Goal: Transaction & Acquisition: Purchase product/service

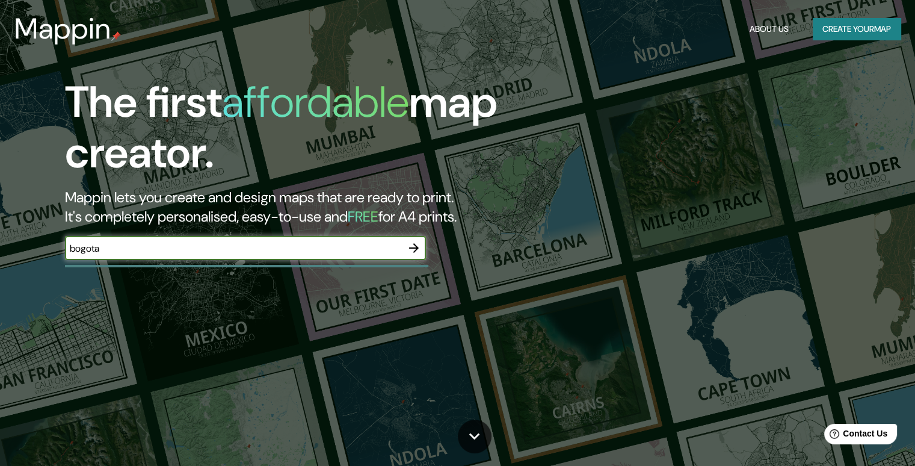
type input "bogota"
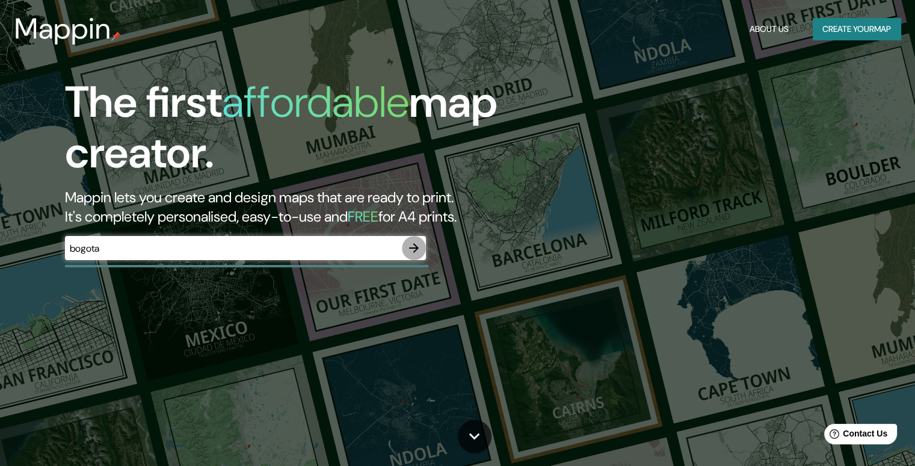
click at [414, 249] on icon "button" at bounding box center [414, 248] width 14 height 14
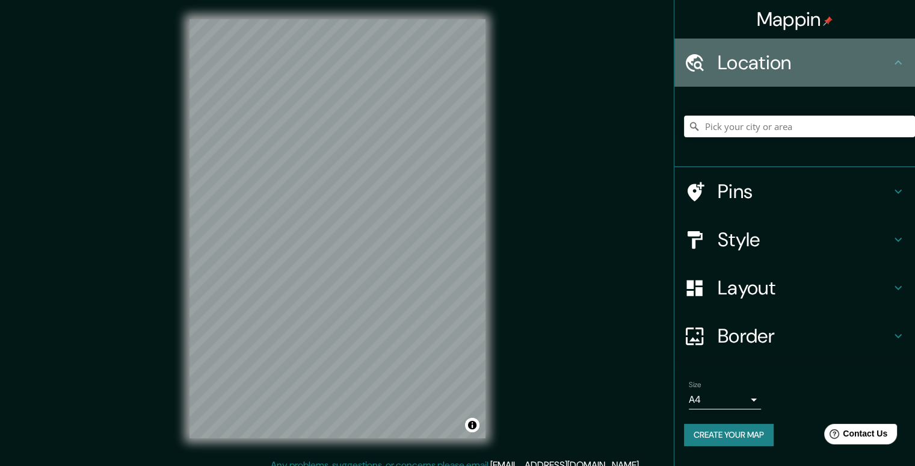
click at [771, 65] on h4 "Location" at bounding box center [804, 63] width 173 height 24
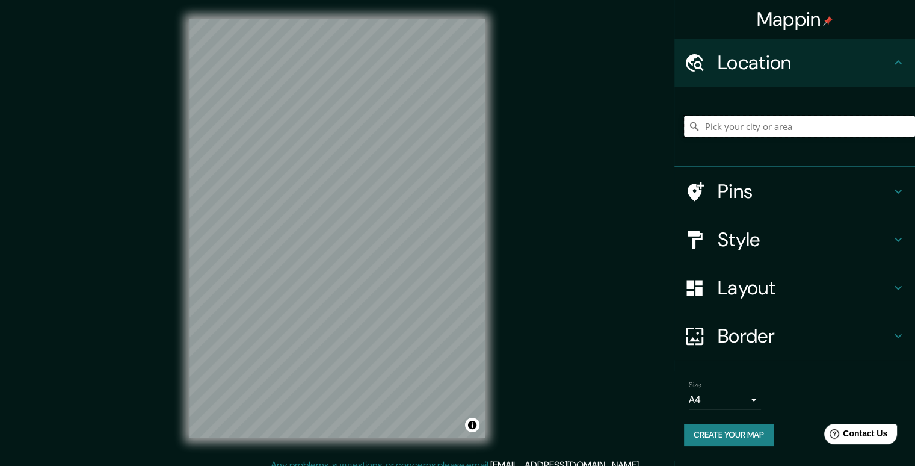
click at [770, 132] on input "Pick your city or area" at bounding box center [799, 127] width 231 height 22
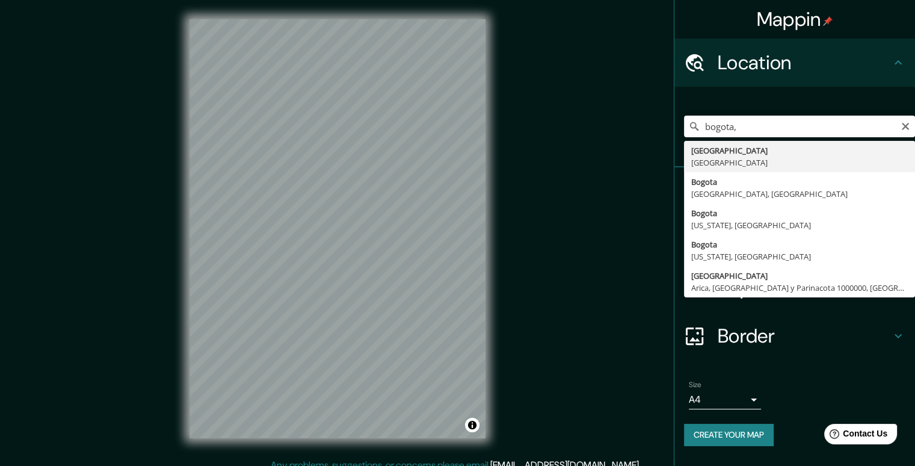
type input "[GEOGRAPHIC_DATA], [GEOGRAPHIC_DATA]"
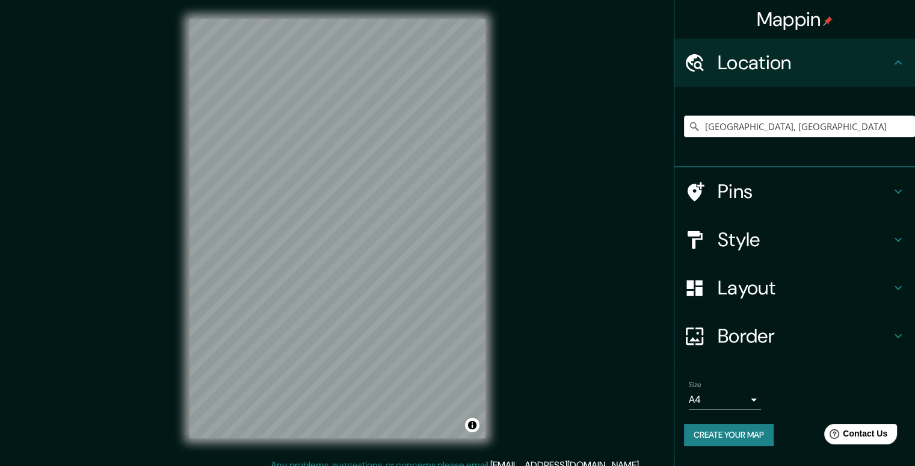
click at [765, 244] on h4 "Style" at bounding box center [804, 239] width 173 height 24
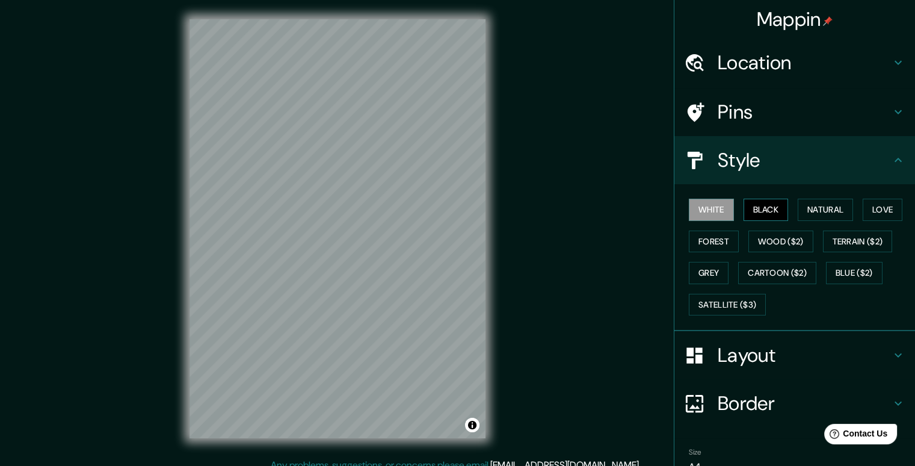
click at [759, 203] on button "Black" at bounding box center [766, 210] width 45 height 22
click at [804, 205] on button "Natural" at bounding box center [825, 210] width 55 height 22
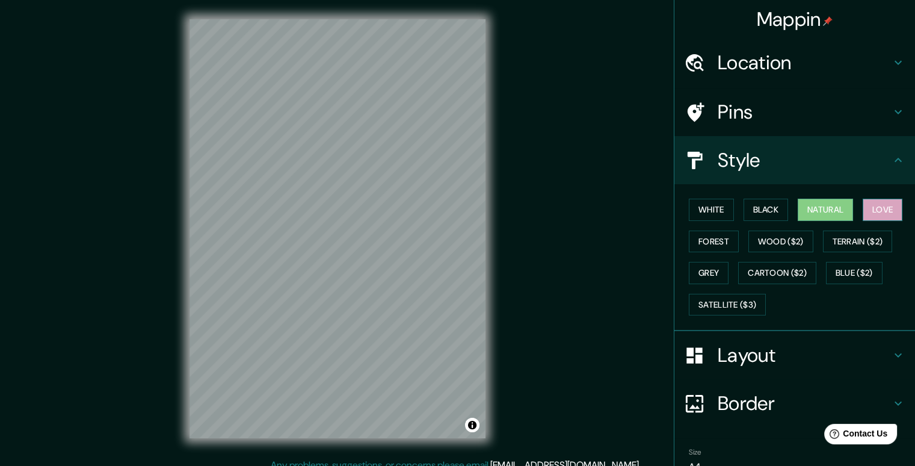
click at [863, 206] on button "Love" at bounding box center [883, 210] width 40 height 22
click at [698, 244] on button "Forest" at bounding box center [714, 241] width 50 height 22
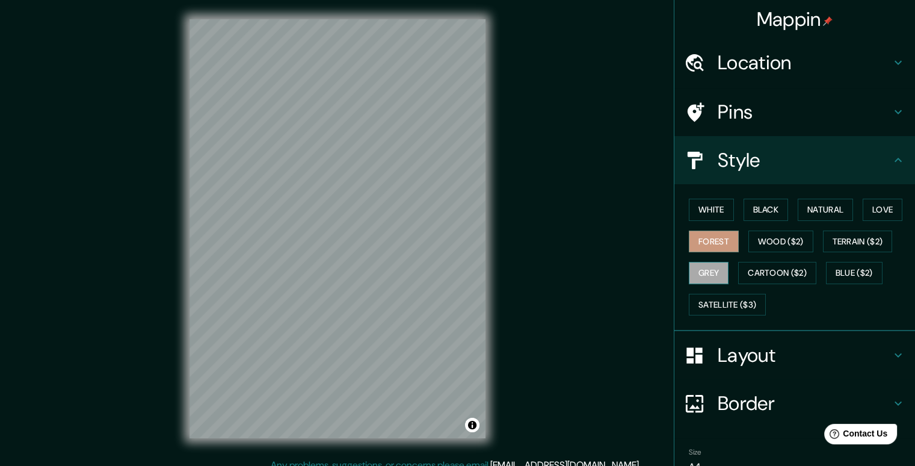
click at [700, 270] on button "Grey" at bounding box center [709, 273] width 40 height 22
click at [757, 211] on button "Black" at bounding box center [766, 210] width 45 height 22
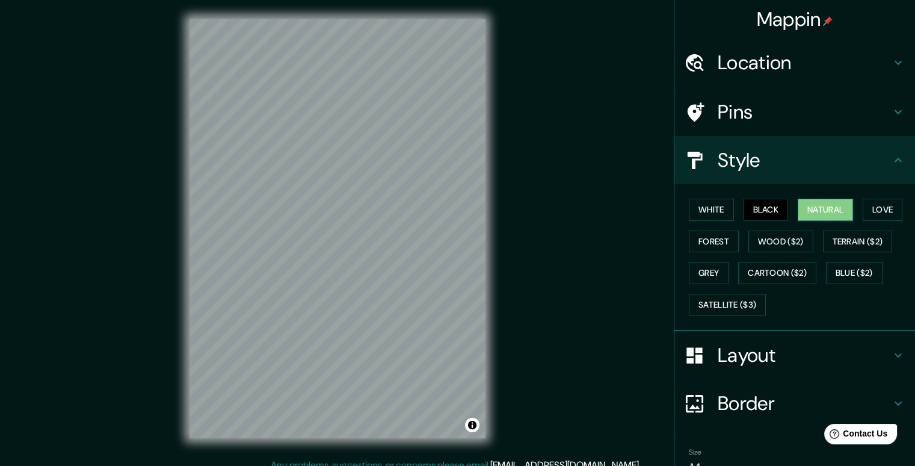
click at [807, 209] on button "Natural" at bounding box center [825, 210] width 55 height 22
click at [871, 212] on button "Love" at bounding box center [883, 210] width 40 height 22
click at [781, 352] on h4 "Layout" at bounding box center [804, 355] width 173 height 24
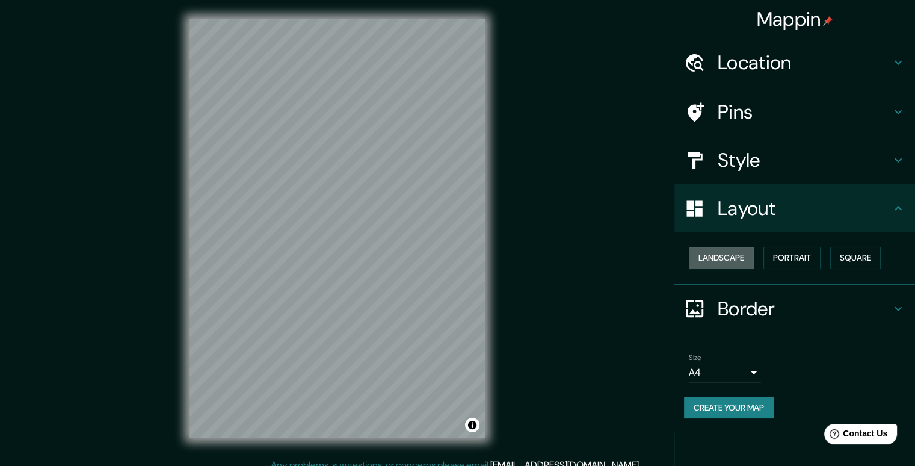
click at [730, 257] on button "Landscape" at bounding box center [721, 258] width 65 height 22
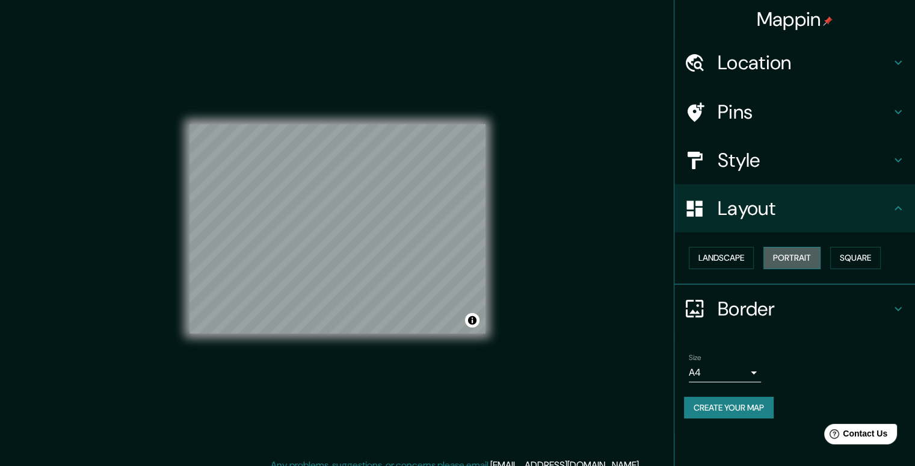
click at [798, 259] on button "Portrait" at bounding box center [791, 258] width 57 height 22
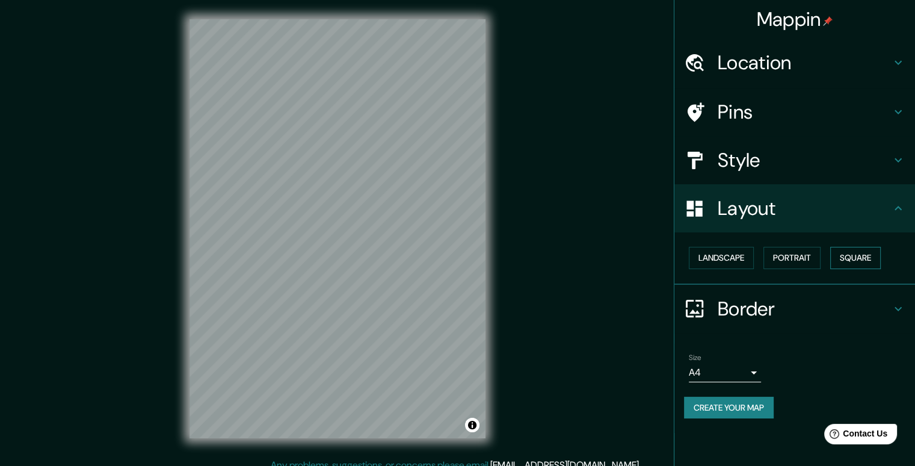
click at [840, 258] on button "Square" at bounding box center [855, 258] width 51 height 22
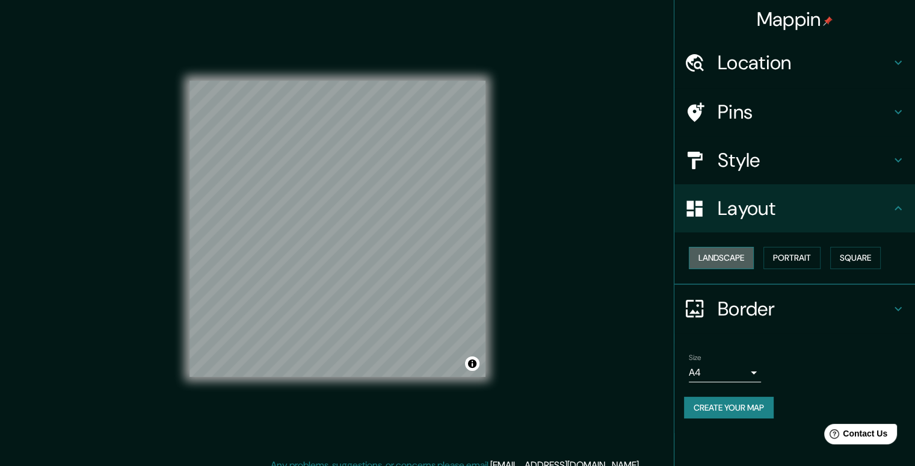
click at [733, 253] on button "Landscape" at bounding box center [721, 258] width 65 height 22
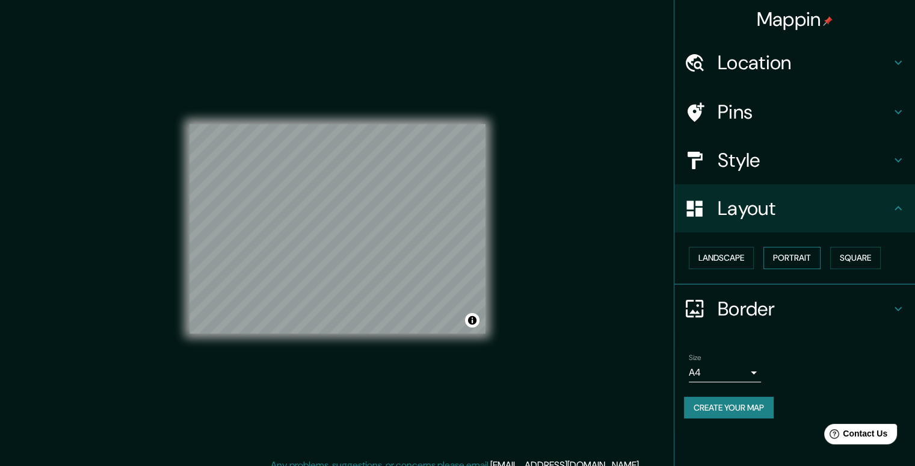
click at [802, 260] on button "Portrait" at bounding box center [791, 258] width 57 height 22
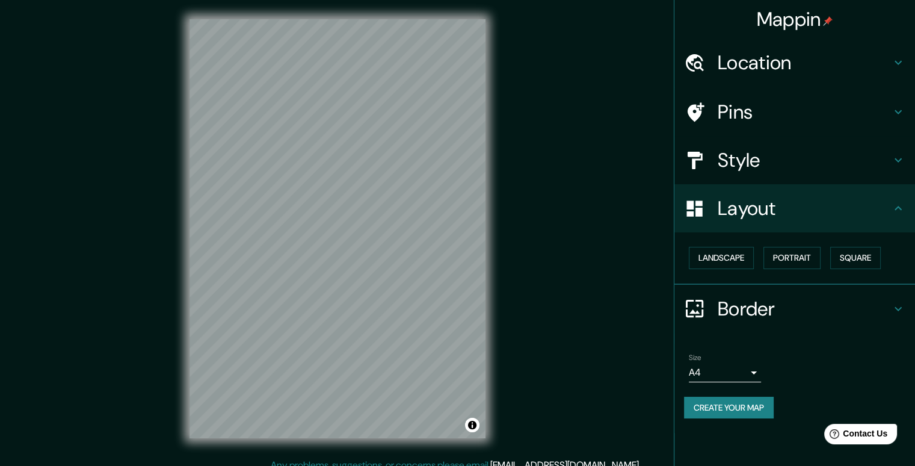
click at [722, 405] on button "Create your map" at bounding box center [729, 407] width 90 height 22
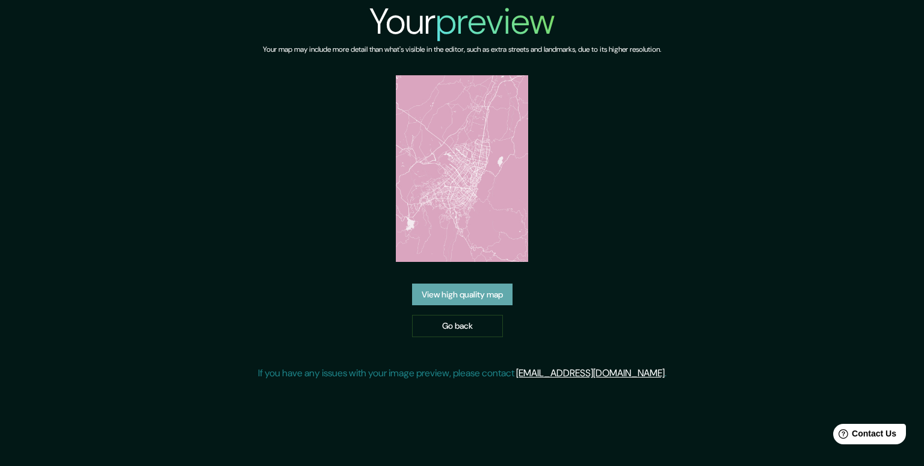
click at [467, 294] on link "View high quality map" at bounding box center [462, 294] width 100 height 22
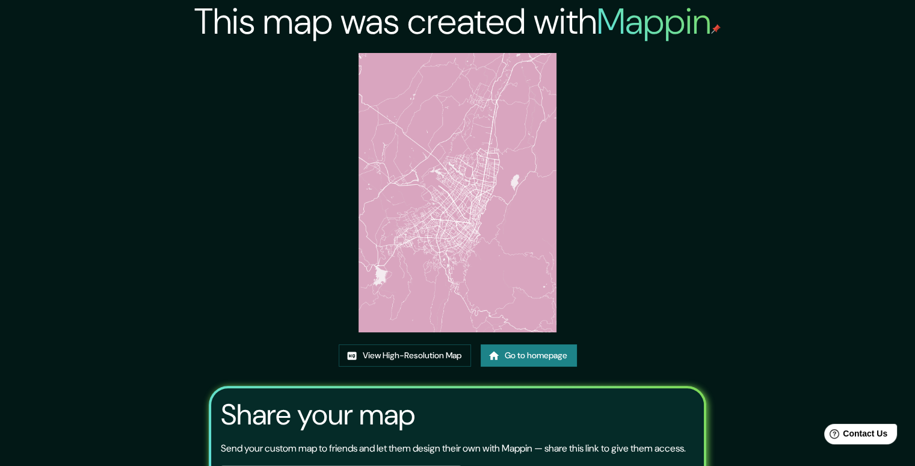
click at [510, 348] on link "Go to homepage" at bounding box center [529, 355] width 96 height 22
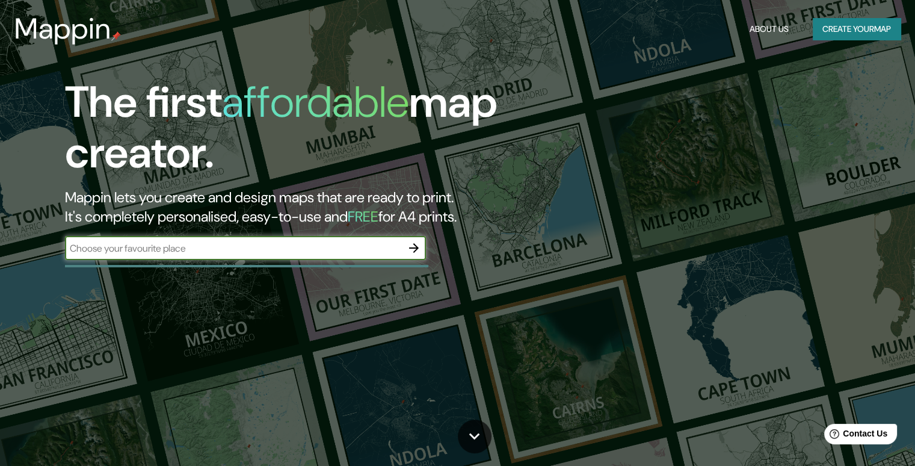
click at [824, 31] on button "Create your map" at bounding box center [857, 29] width 88 height 22
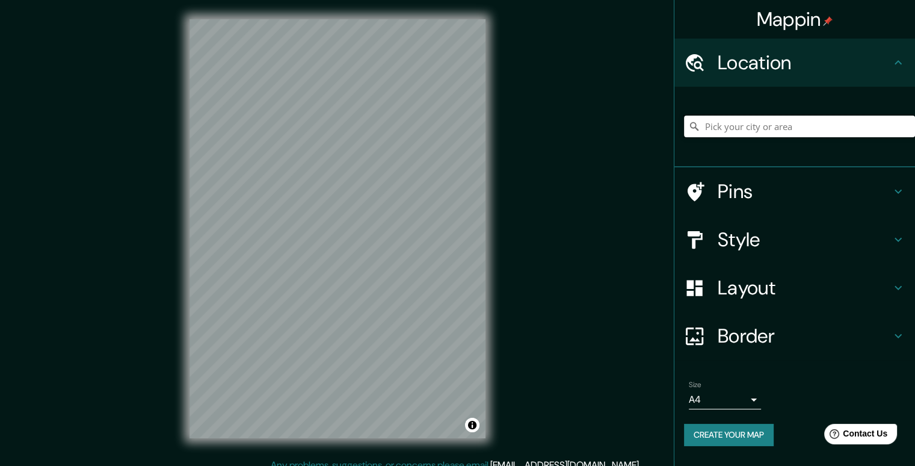
click at [751, 126] on input "Pick your city or area" at bounding box center [799, 127] width 231 height 22
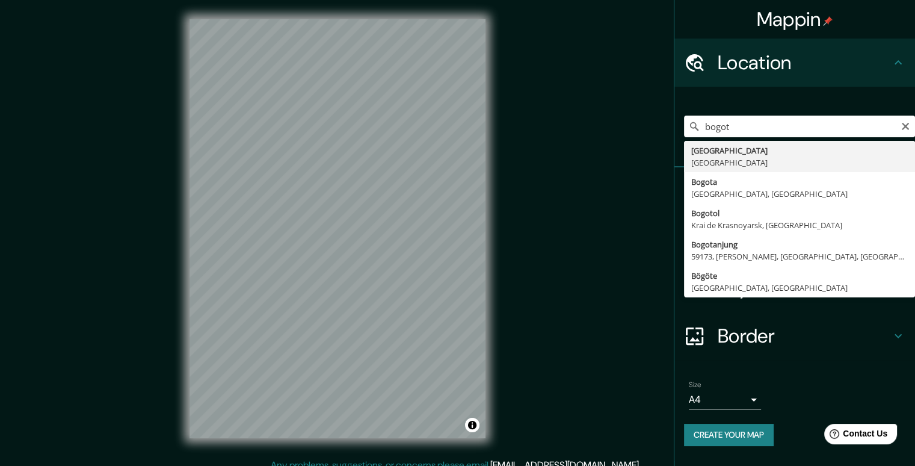
type input "[GEOGRAPHIC_DATA], [GEOGRAPHIC_DATA]"
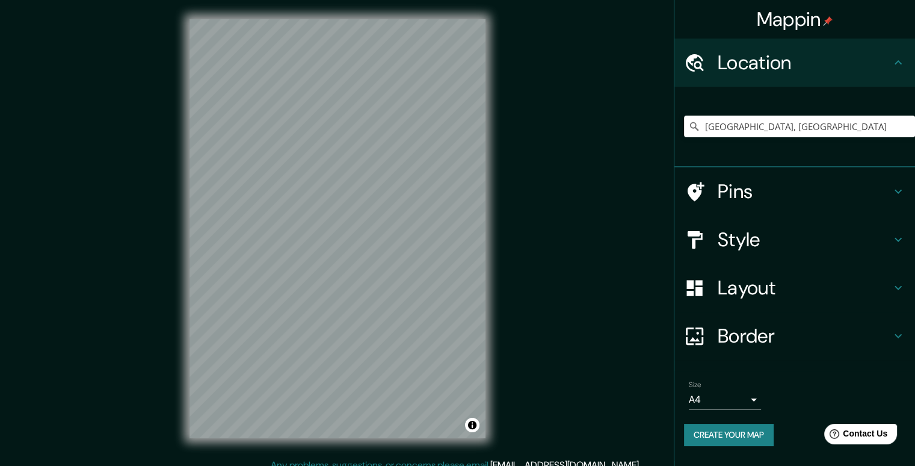
click at [766, 245] on h4 "Style" at bounding box center [804, 239] width 173 height 24
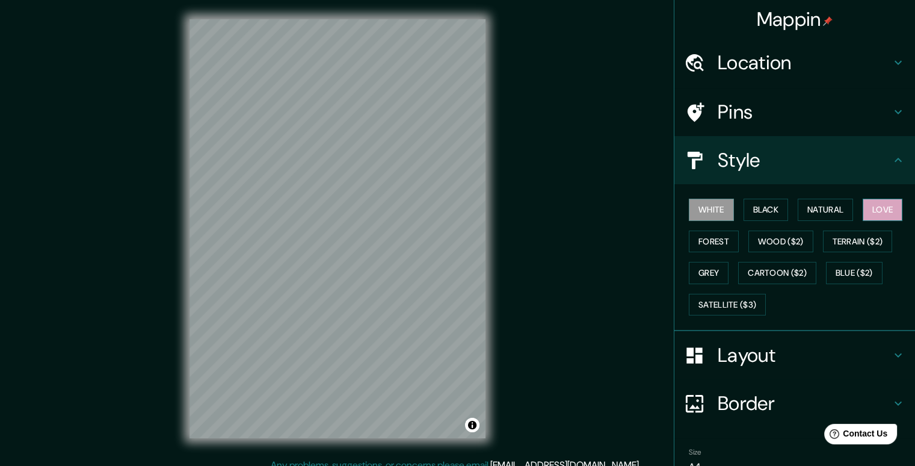
click at [866, 204] on button "Love" at bounding box center [883, 210] width 40 height 22
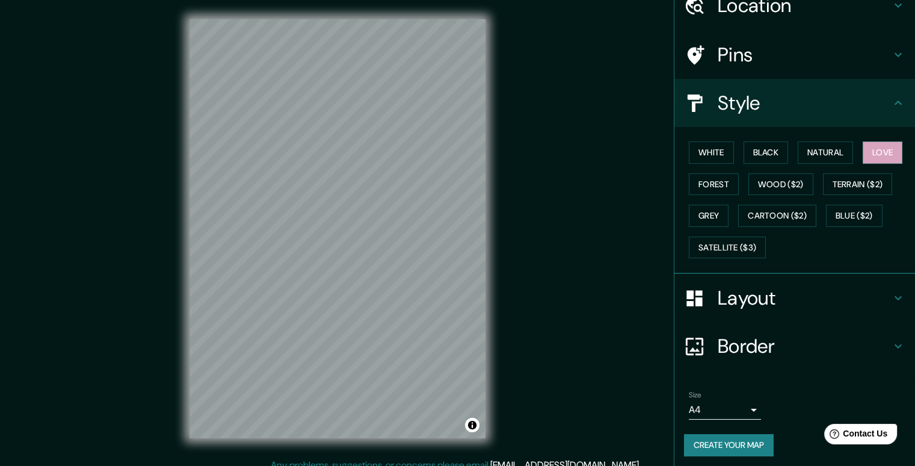
scroll to position [60, 0]
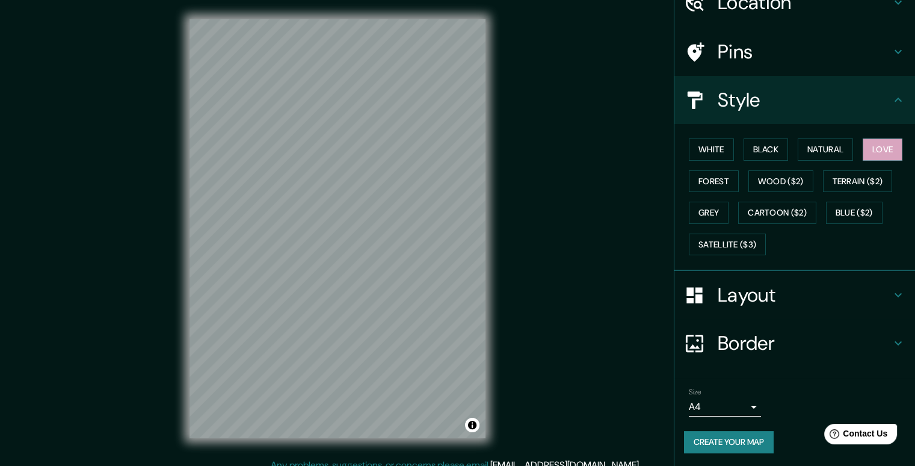
click at [719, 439] on button "Create your map" at bounding box center [729, 442] width 90 height 22
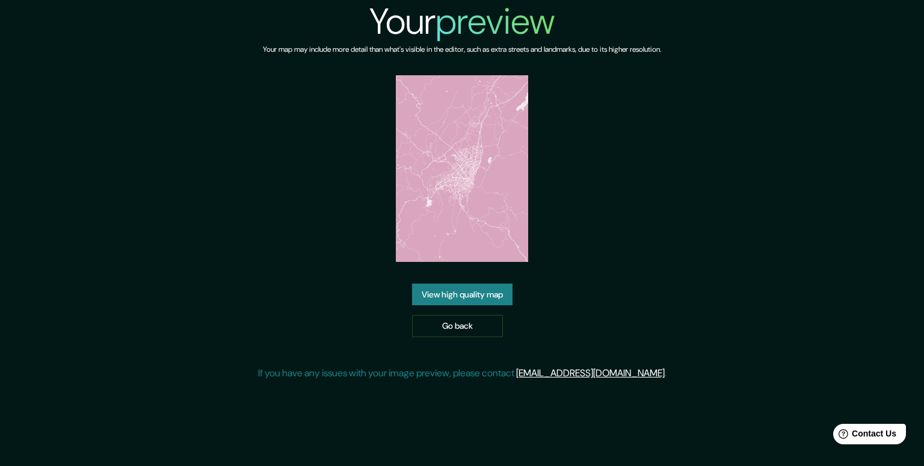
click at [445, 177] on img at bounding box center [462, 168] width 132 height 186
click at [464, 172] on img at bounding box center [462, 168] width 132 height 186
click at [464, 171] on img at bounding box center [462, 168] width 132 height 186
click at [450, 325] on link "Go back" at bounding box center [457, 326] width 91 height 22
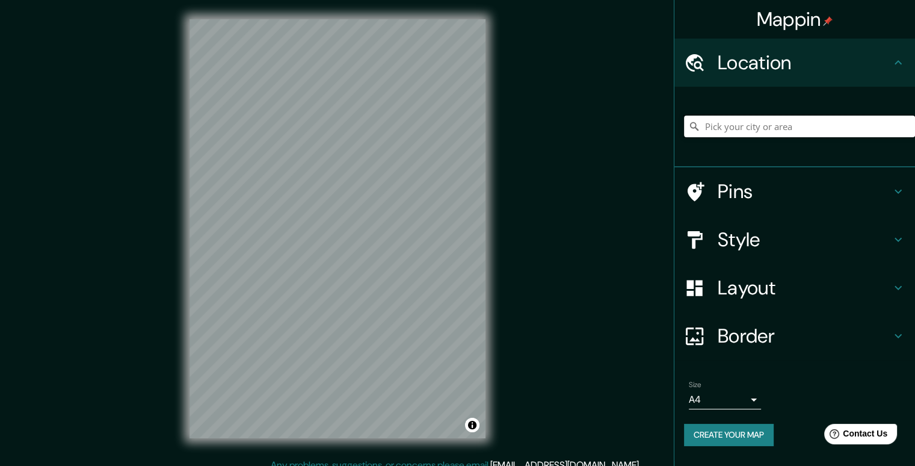
click at [746, 119] on input "Pick your city or area" at bounding box center [799, 127] width 231 height 22
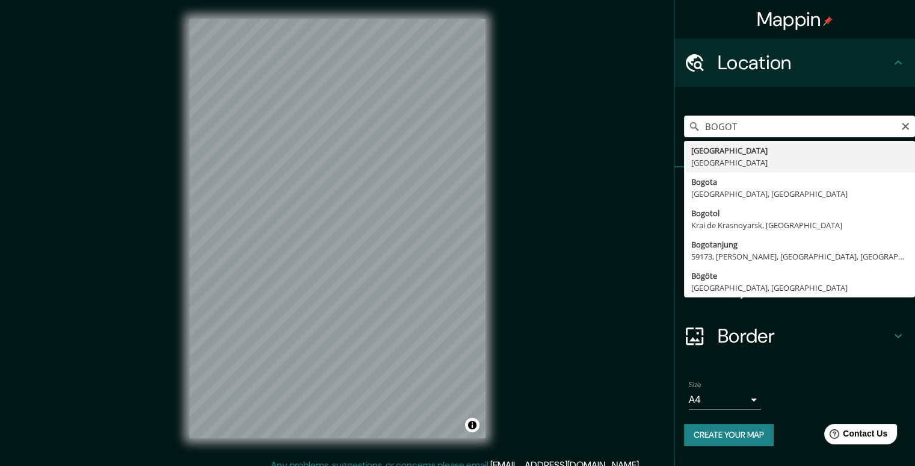
type input "[GEOGRAPHIC_DATA], [GEOGRAPHIC_DATA]"
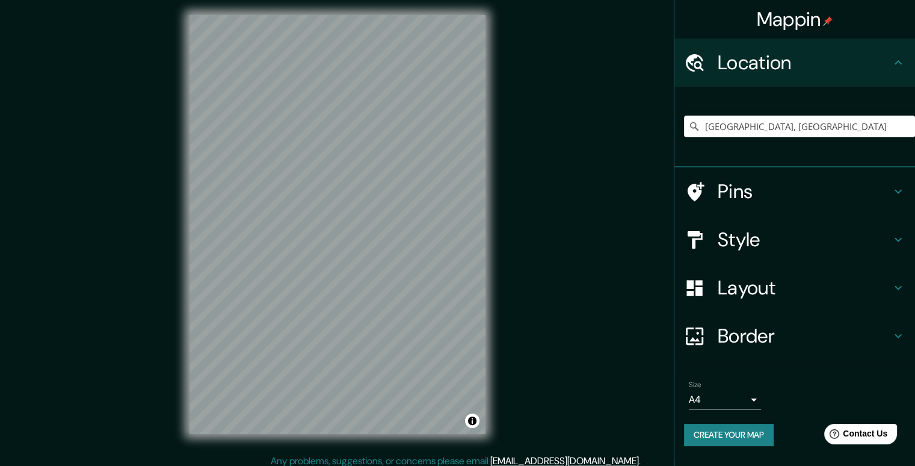
scroll to position [7, 0]
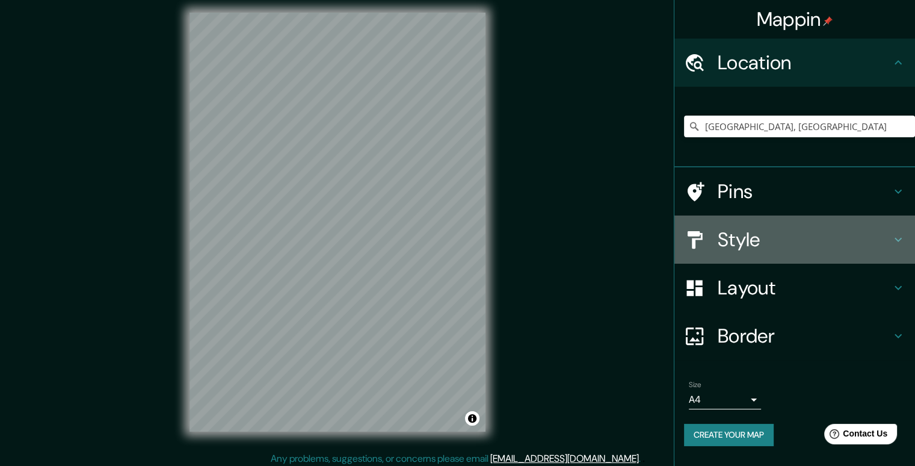
click at [776, 232] on h4 "Style" at bounding box center [804, 239] width 173 height 24
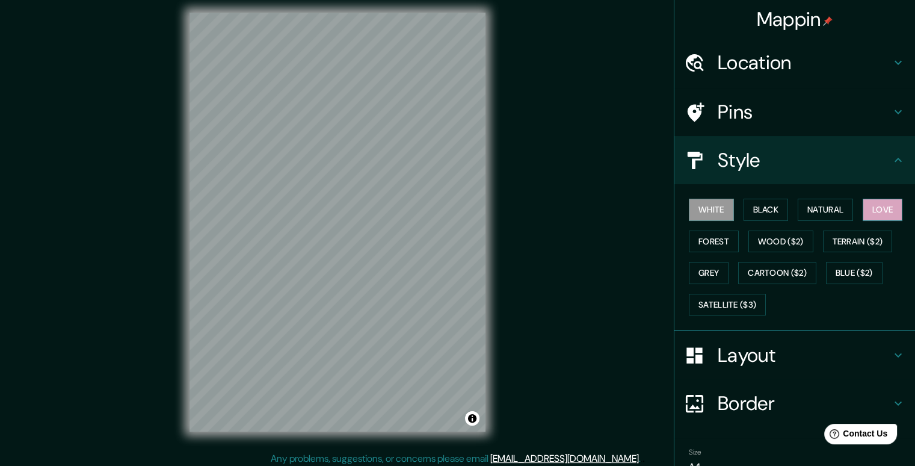
click at [863, 210] on button "Love" at bounding box center [883, 210] width 40 height 22
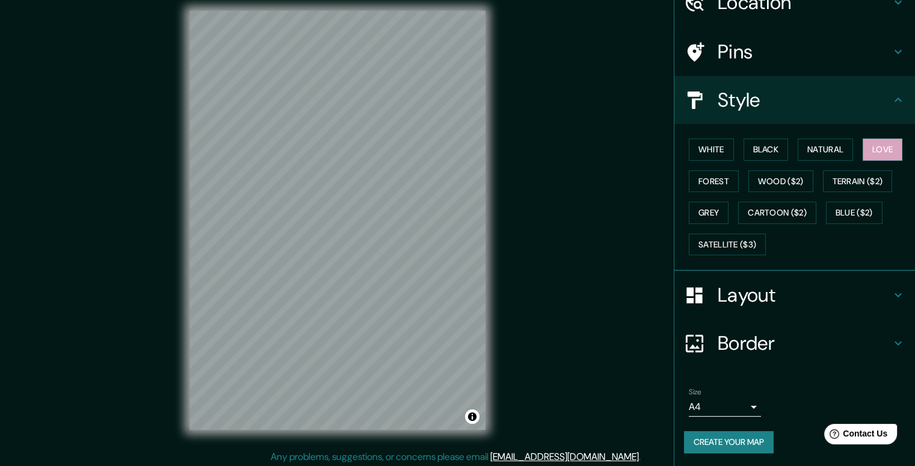
scroll to position [11, 0]
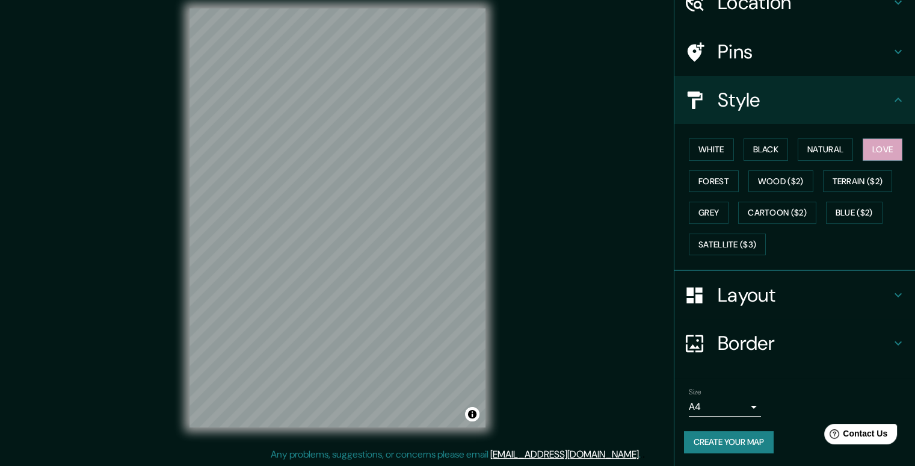
click at [718, 437] on button "Create your map" at bounding box center [729, 442] width 90 height 22
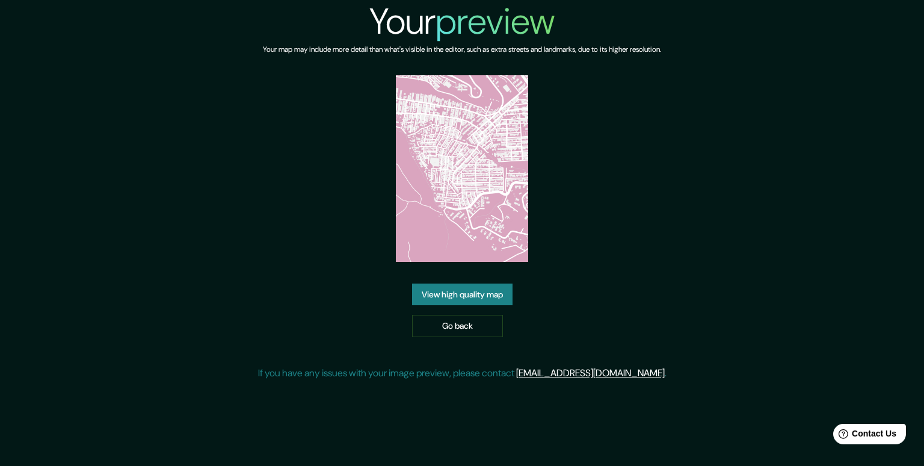
click at [452, 283] on div "View high quality map Go back" at bounding box center [462, 310] width 100 height 54
click at [460, 283] on link "View high quality map" at bounding box center [462, 294] width 100 height 22
